Goal: Information Seeking & Learning: Learn about a topic

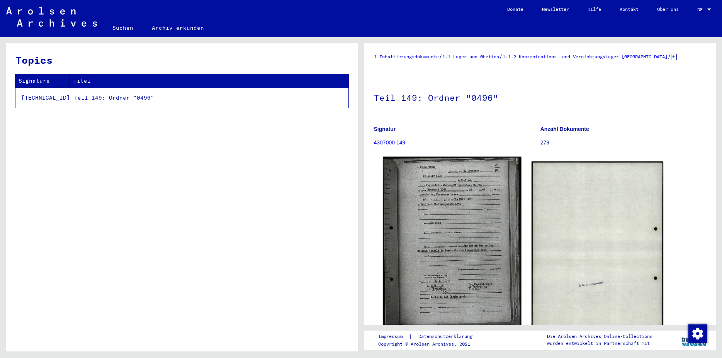
scroll to position [42, 0]
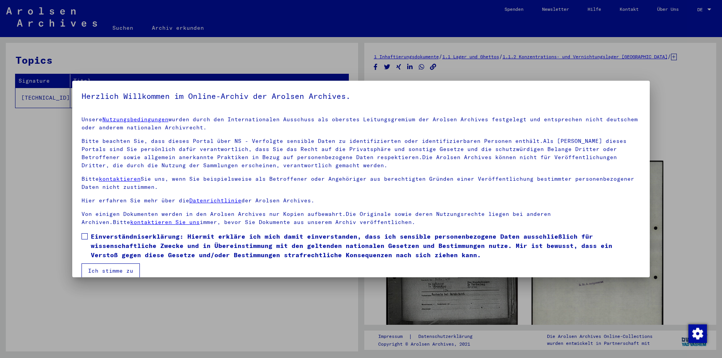
click at [85, 236] on span at bounding box center [84, 236] width 6 height 6
click at [111, 268] on button "Ich stimme zu" at bounding box center [110, 270] width 58 height 15
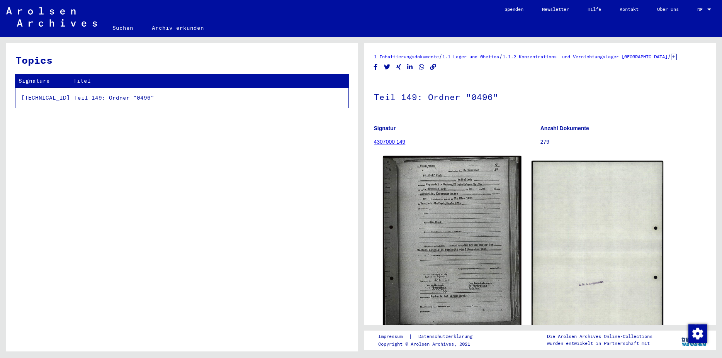
click at [452, 264] on img at bounding box center [452, 252] width 138 height 192
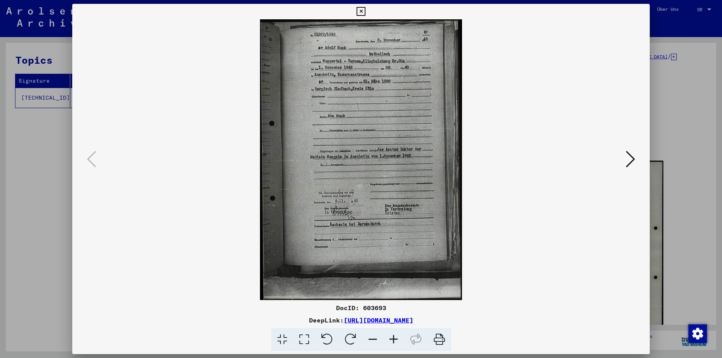
click at [394, 341] on icon at bounding box center [393, 340] width 21 height 24
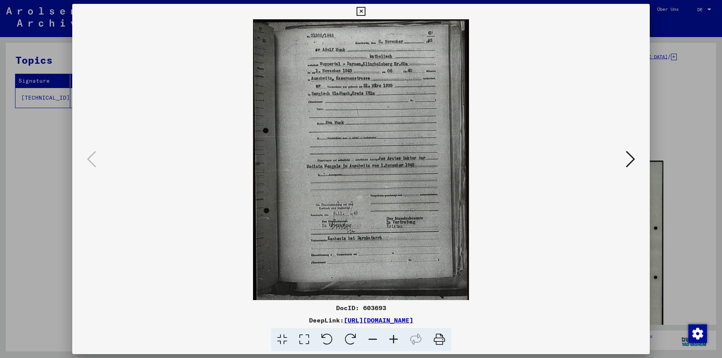
click at [394, 341] on icon at bounding box center [393, 340] width 21 height 24
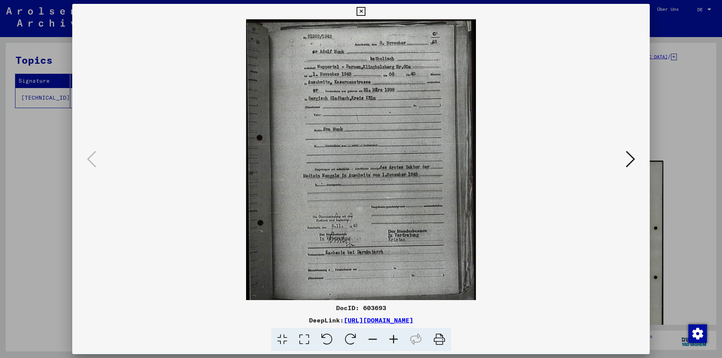
click at [394, 341] on icon at bounding box center [393, 340] width 21 height 24
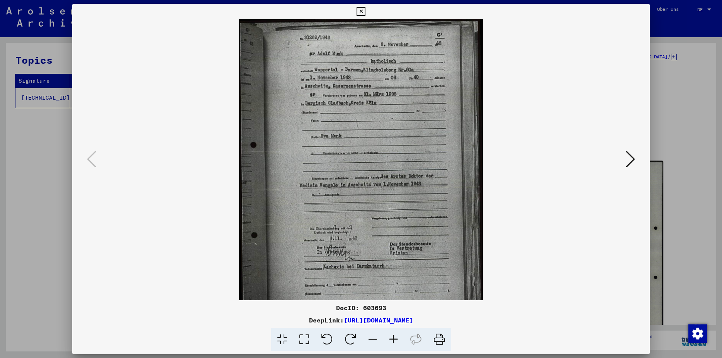
click at [394, 341] on icon at bounding box center [393, 340] width 21 height 24
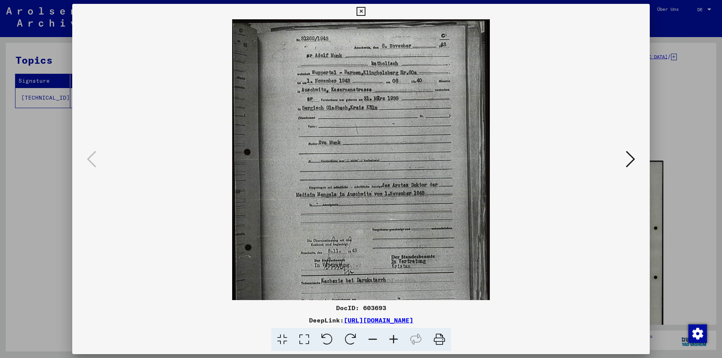
click at [394, 341] on icon at bounding box center [393, 340] width 21 height 24
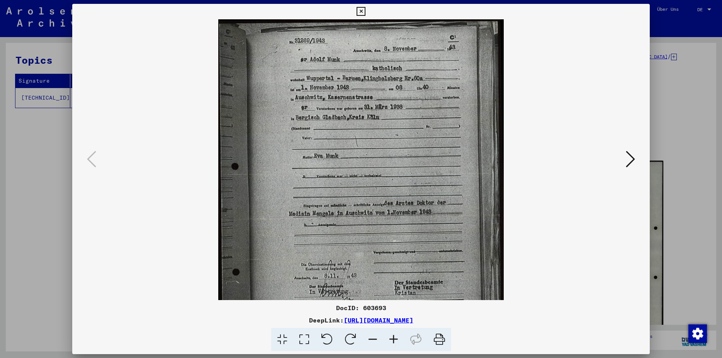
click at [393, 341] on icon at bounding box center [393, 340] width 21 height 24
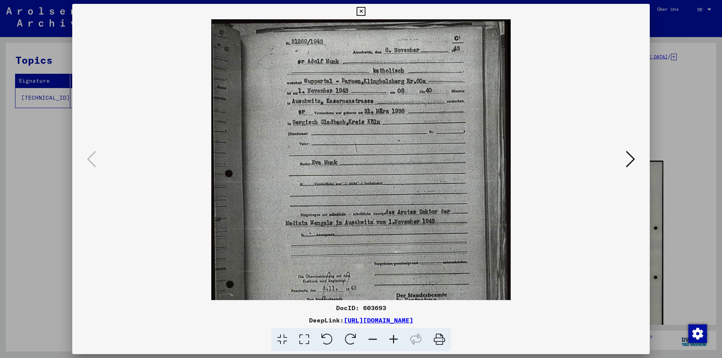
click at [393, 341] on icon at bounding box center [393, 340] width 21 height 24
click at [392, 341] on icon at bounding box center [393, 340] width 21 height 24
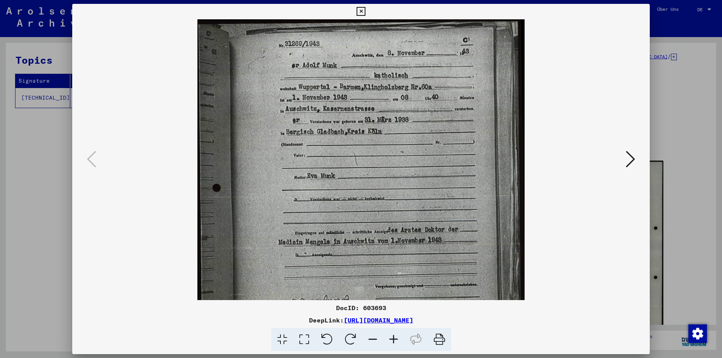
click at [391, 341] on icon at bounding box center [393, 340] width 21 height 24
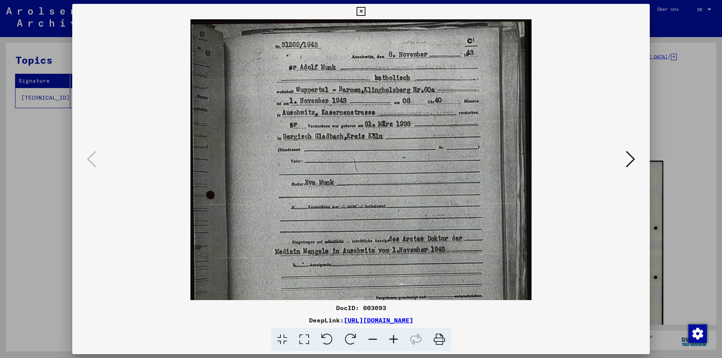
click at [390, 341] on icon at bounding box center [393, 340] width 21 height 24
